Goal: Information Seeking & Learning: Understand process/instructions

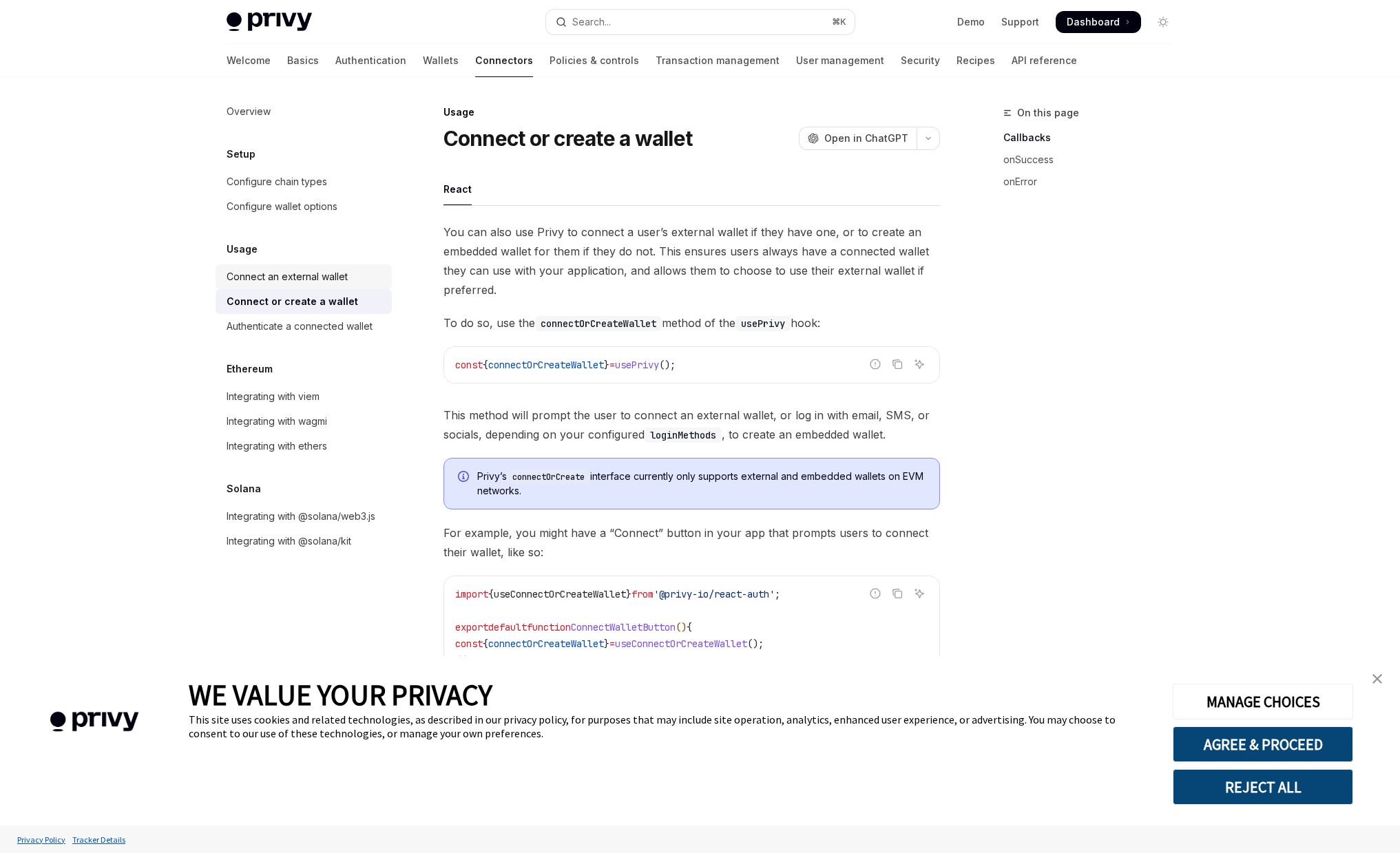
click at [368, 268] on div "Connect an external wallet" at bounding box center [305, 276] width 157 height 17
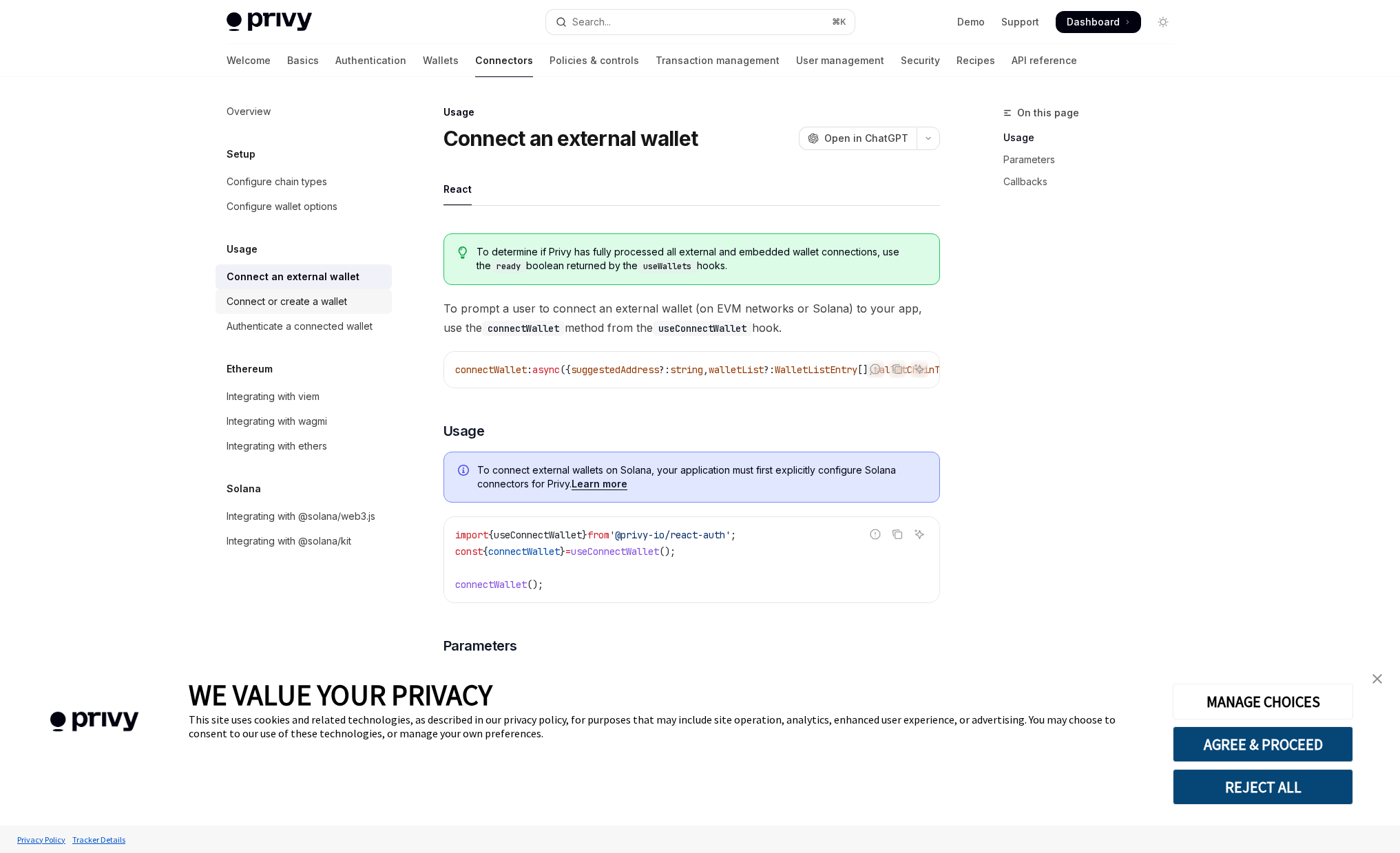
click at [367, 294] on div "Connect or create a wallet" at bounding box center [305, 301] width 157 height 17
type textarea "*"
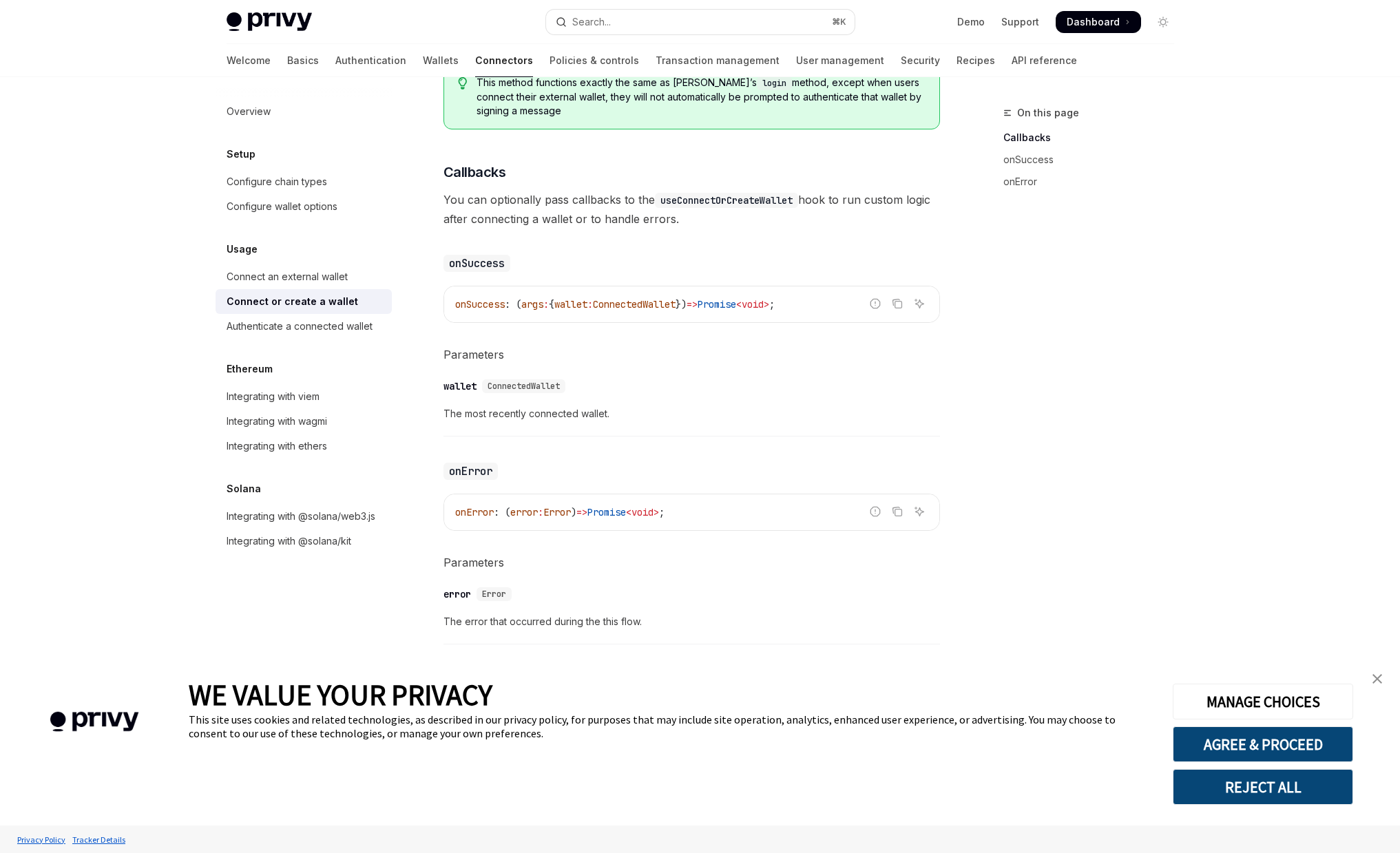
scroll to position [691, 0]
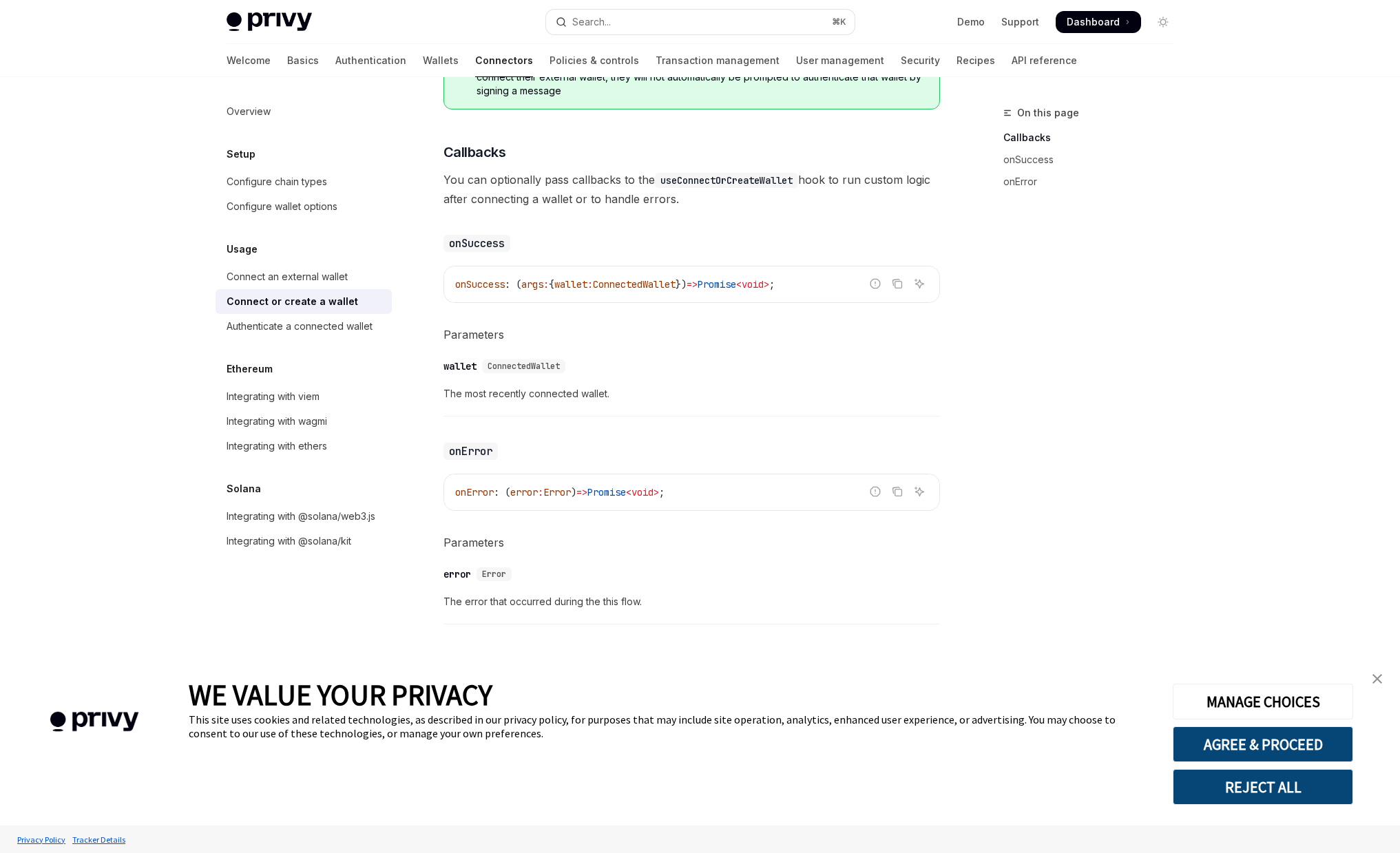
click at [1379, 679] on img "close banner" at bounding box center [1377, 679] width 10 height 10
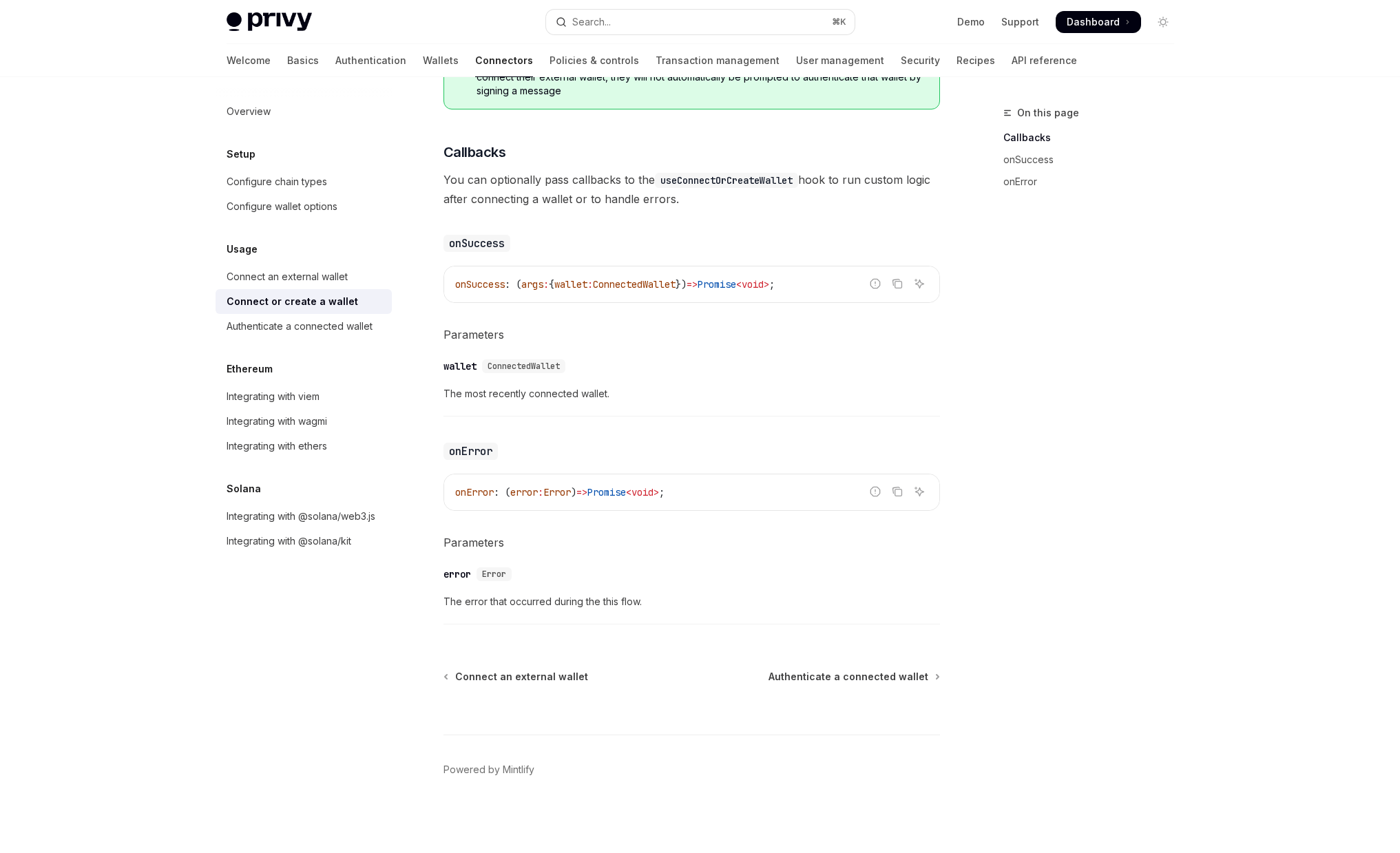
drag, startPoint x: 1298, startPoint y: 420, endPoint x: 1291, endPoint y: 419, distance: 7.1
click at [1297, 420] on div "Skip to main content Privy Docs home page Search... ⌘ K Demo Support Dashboard …" at bounding box center [700, 82] width 1400 height 1544
